Goal: Task Accomplishment & Management: Manage account settings

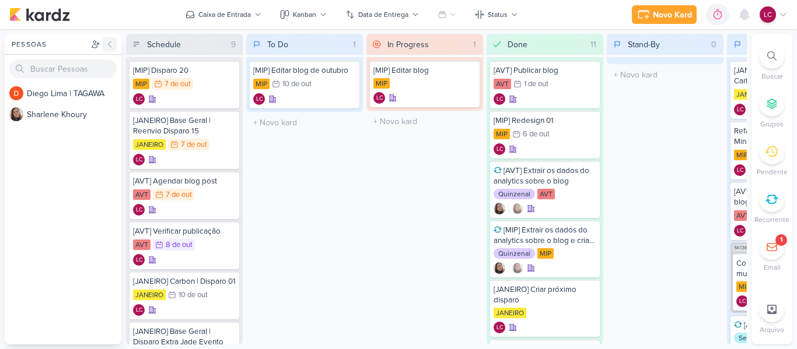
click at [114, 48] on icon at bounding box center [109, 44] width 9 height 9
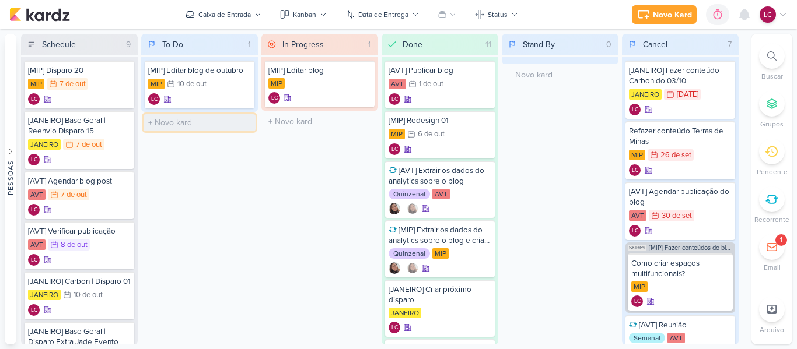
drag, startPoint x: 214, startPoint y: 117, endPoint x: 206, endPoint y: 117, distance: 7.6
click at [207, 117] on input "text" at bounding box center [199, 122] width 112 height 17
drag, startPoint x: 206, startPoint y: 117, endPoint x: 204, endPoint y: 129, distance: 12.5
click at [204, 129] on input "text" at bounding box center [199, 122] width 112 height 17
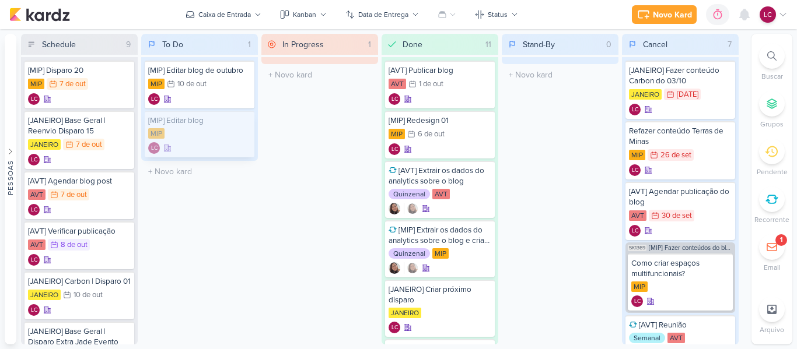
click at [199, 112] on div "[MIP] Editar blog MIP LC" at bounding box center [200, 134] width 110 height 47
click at [199, 112] on div at bounding box center [249, 107] width 420 height 28
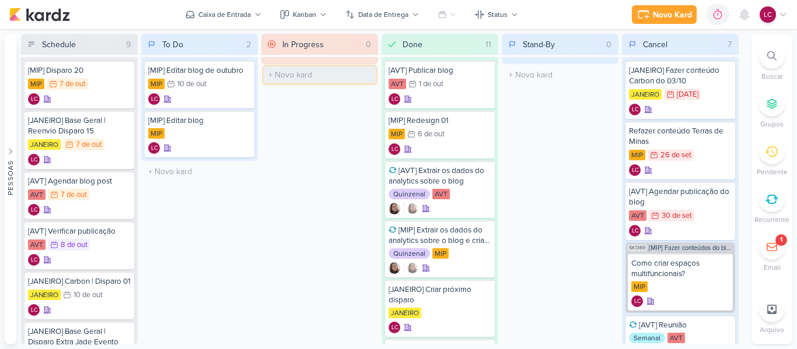
click at [319, 68] on input "text" at bounding box center [320, 74] width 112 height 17
type input "[MIP] Editar Redesign 03"
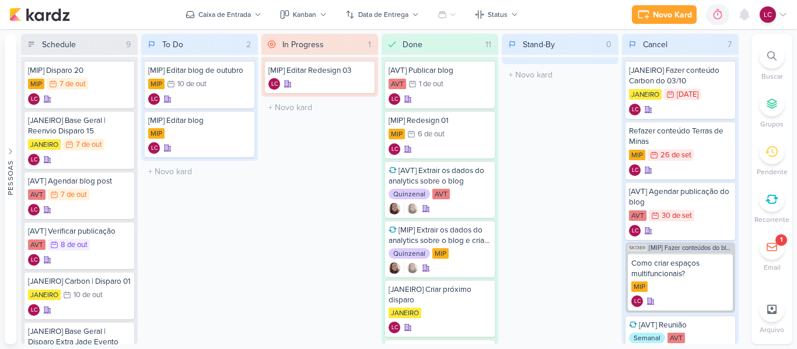
click at [330, 128] on div "In Progress 1 Mover Para Esquerda Mover Para Direita [GEOGRAPHIC_DATA] [MIP] Ed…" at bounding box center [319, 189] width 117 height 311
click at [367, 68] on div at bounding box center [363, 72] width 16 height 16
click at [705, 19] on icon at bounding box center [701, 15] width 12 height 12
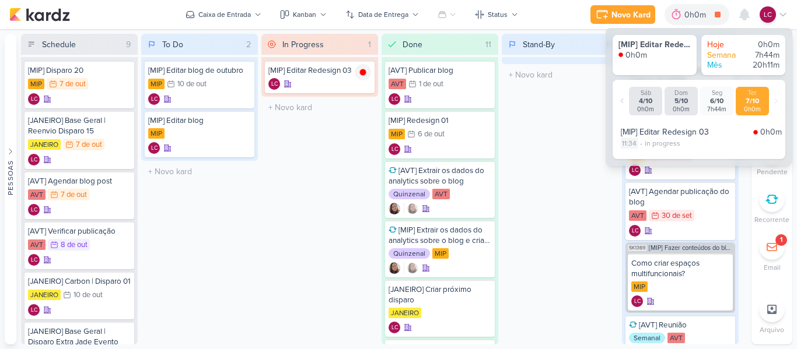
click at [632, 143] on div "11:34" at bounding box center [628, 143] width 17 height 10
select select "11"
click at [645, 162] on select "00 01 02 03 04 05 06 07 08 09 10 11 12 13 14 15 16 17 18 19 20 21 22 23 24 25 2…" at bounding box center [649, 158] width 16 height 14
select select "0"
click at [666, 157] on icon at bounding box center [667, 158] width 14 height 14
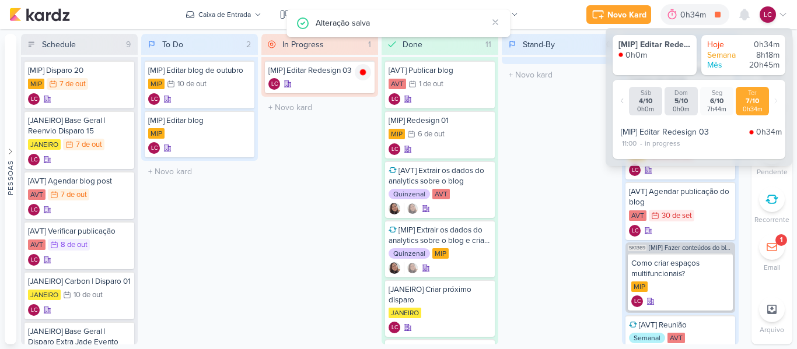
click at [561, 194] on div "Stand-By 0 Mover Para Esquerda Mover Para Direita [GEOGRAPHIC_DATA] O título do…" at bounding box center [560, 189] width 117 height 311
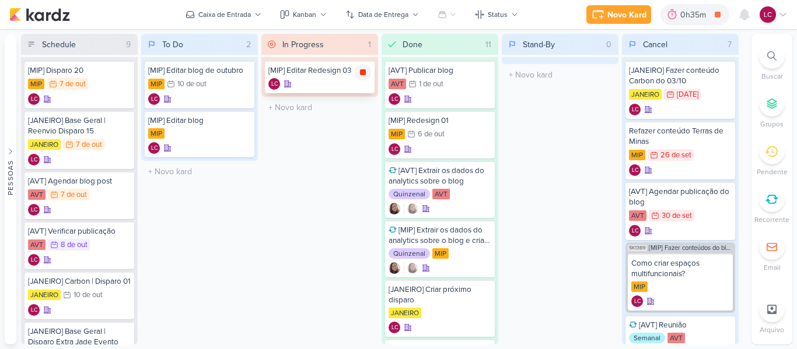
click at [361, 76] on icon at bounding box center [362, 72] width 9 height 9
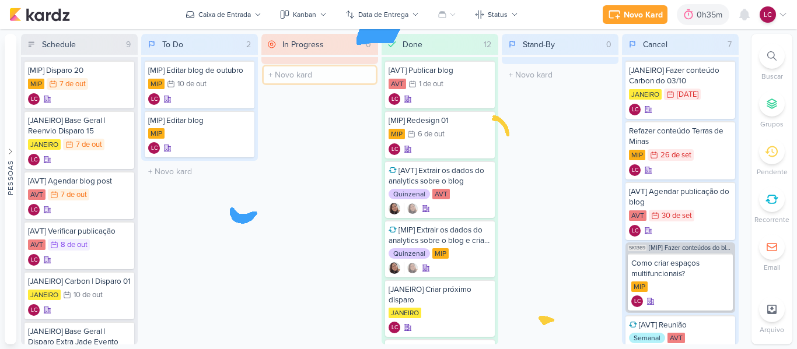
click at [311, 78] on input "text" at bounding box center [320, 74] width 112 height 17
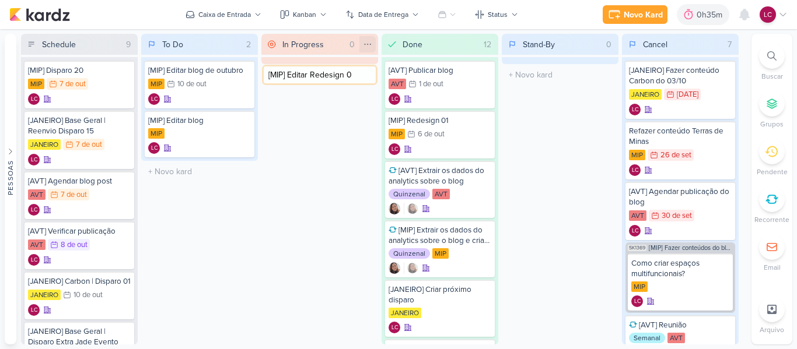
type input "[MIP] Editar Redesign 02"
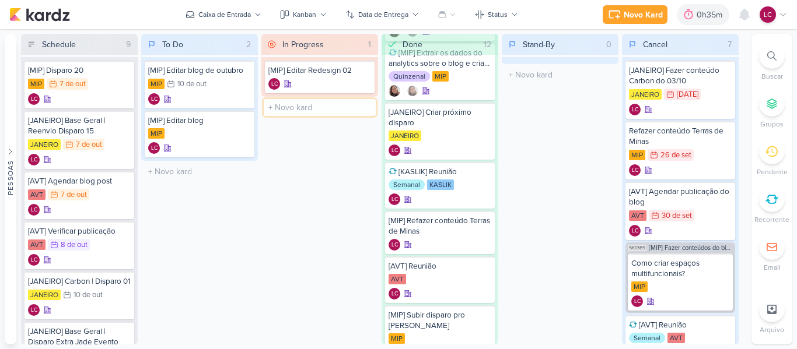
scroll to position [371, 0]
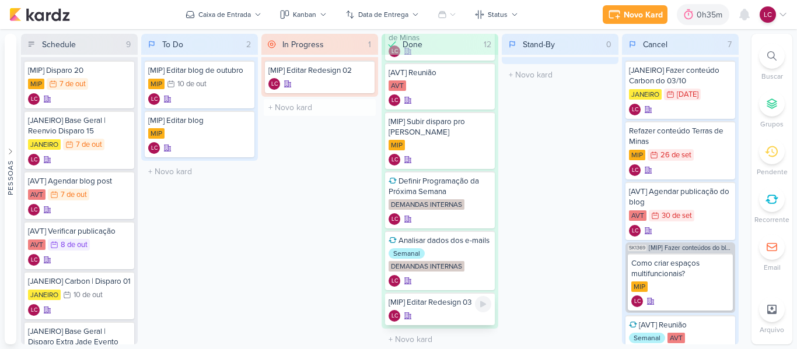
click at [443, 310] on div "LC" at bounding box center [439, 316] width 103 height 12
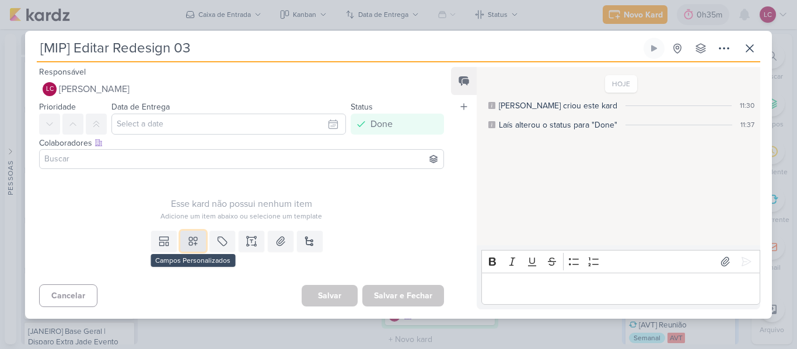
click at [190, 243] on icon at bounding box center [193, 241] width 8 height 8
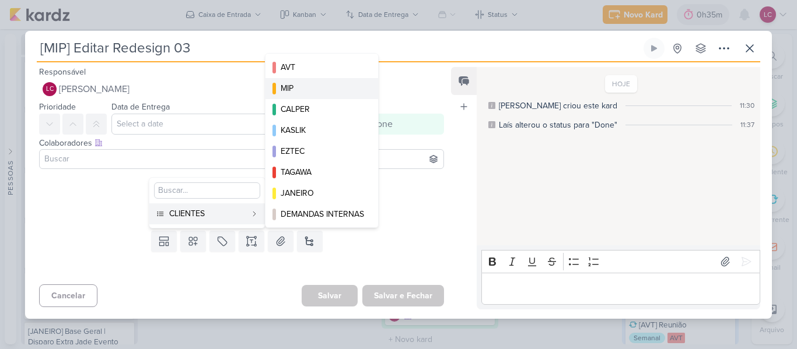
click at [324, 94] on button "MIP" at bounding box center [321, 88] width 113 height 21
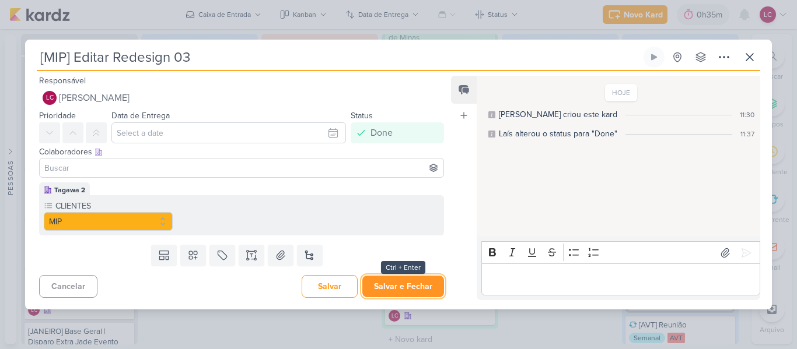
click at [376, 287] on button "Salvar e Fechar" at bounding box center [403, 287] width 82 height 22
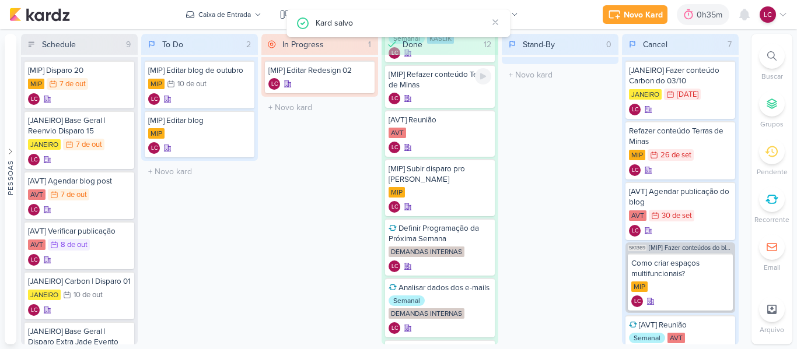
scroll to position [0, 0]
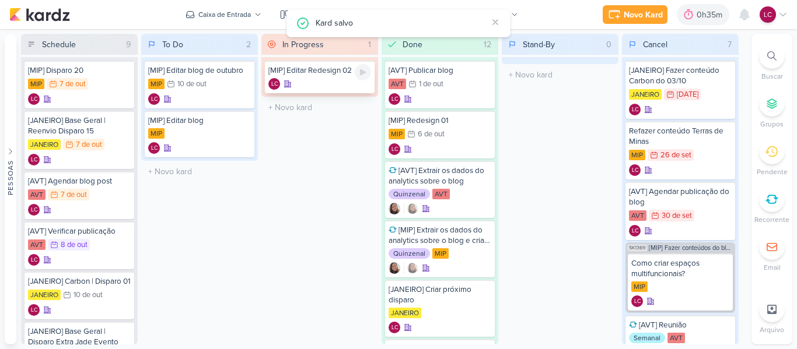
click at [321, 74] on div "[MIP] Editar Redesign 02" at bounding box center [319, 70] width 103 height 10
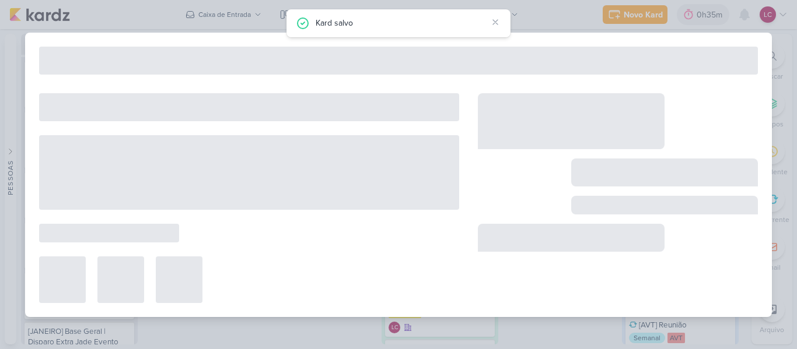
type input "[MIP] Editar Redesign 02"
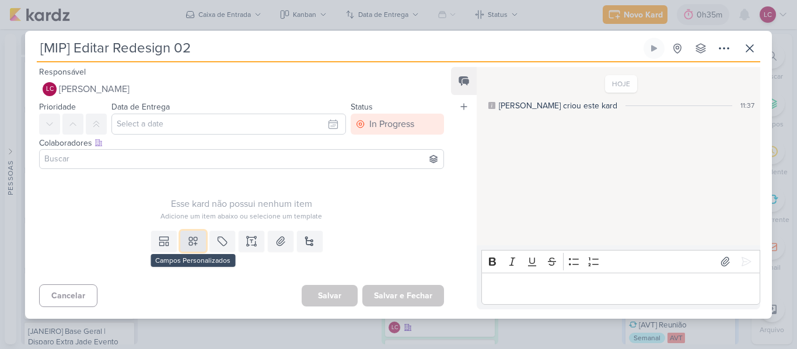
click at [195, 241] on icon at bounding box center [193, 242] width 12 height 12
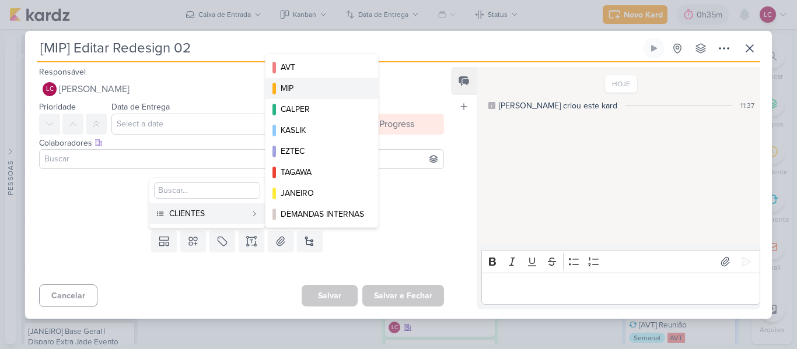
click at [308, 93] on div "MIP" at bounding box center [322, 88] width 83 height 12
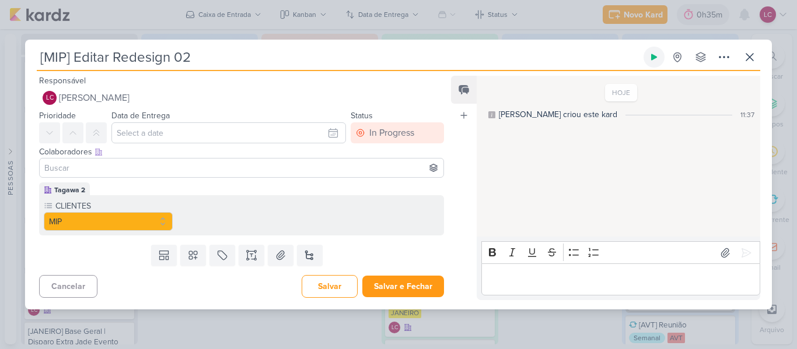
click at [655, 64] on button at bounding box center [653, 57] width 21 height 21
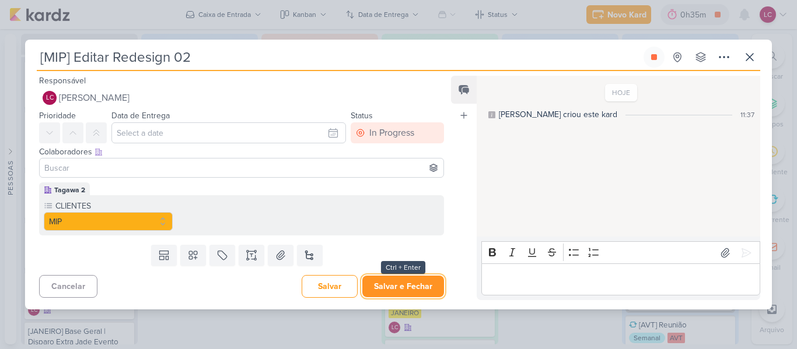
click at [419, 285] on button "Salvar e Fechar" at bounding box center [403, 287] width 82 height 22
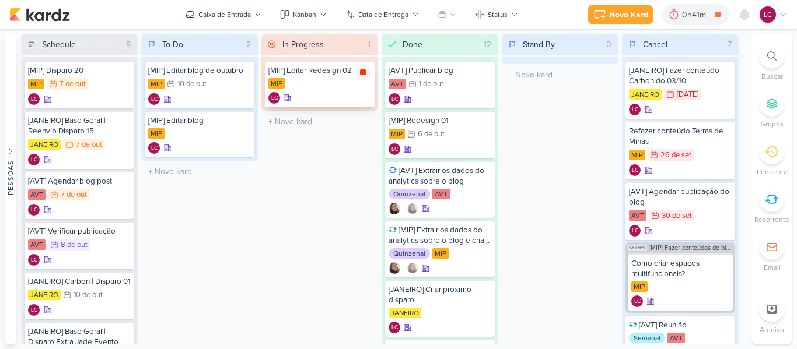
click at [363, 71] on icon at bounding box center [363, 72] width 6 height 6
